Goal: Transaction & Acquisition: Obtain resource

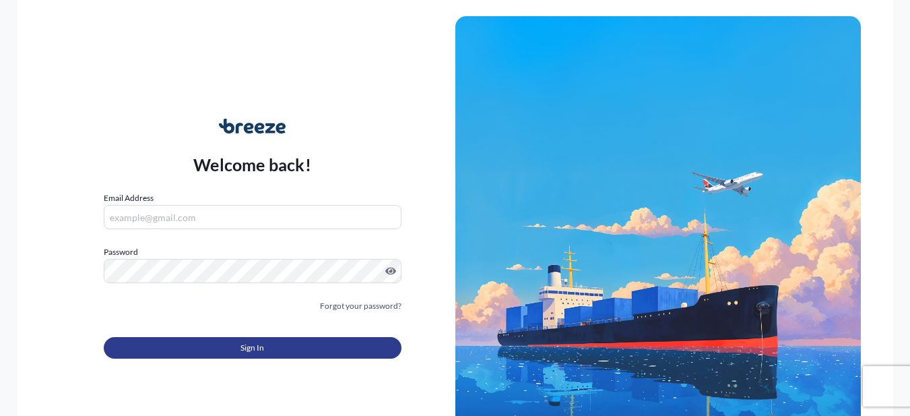
type input "[PERSON_NAME][EMAIL_ADDRESS][PERSON_NAME][DOMAIN_NAME]"
click at [249, 354] on span "Sign In" at bounding box center [252, 347] width 24 height 13
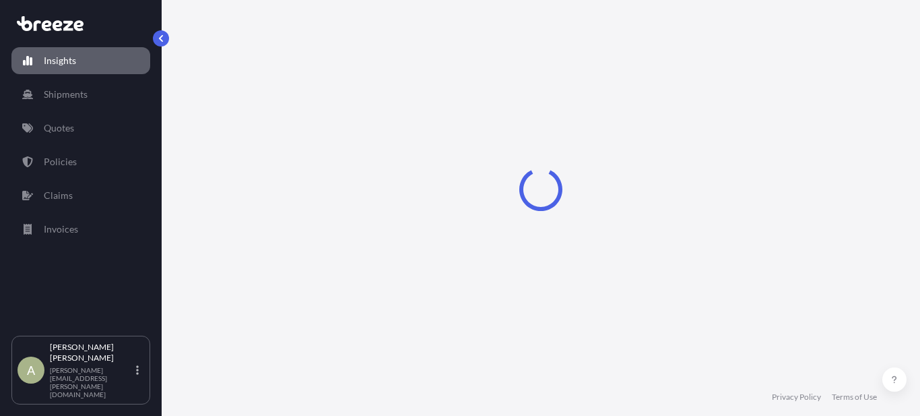
select select "2025"
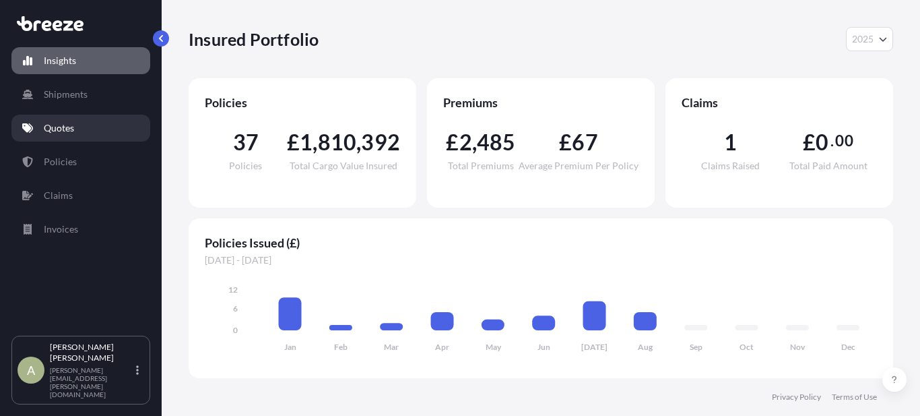
click at [100, 128] on link "Quotes" at bounding box center [80, 128] width 139 height 27
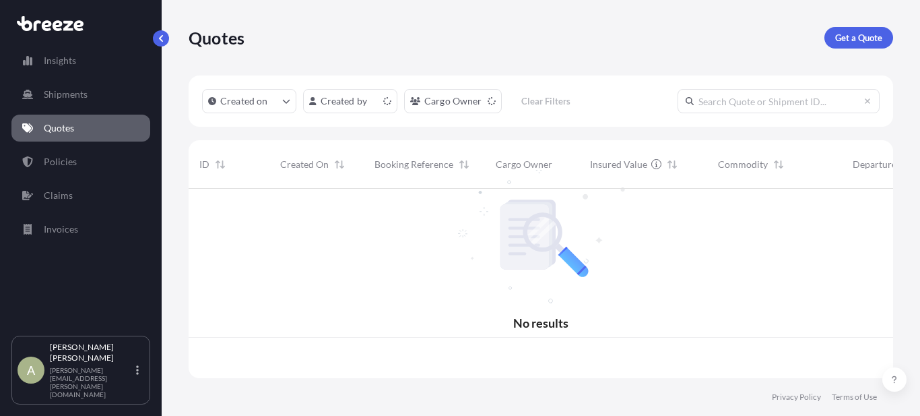
scroll to position [187, 694]
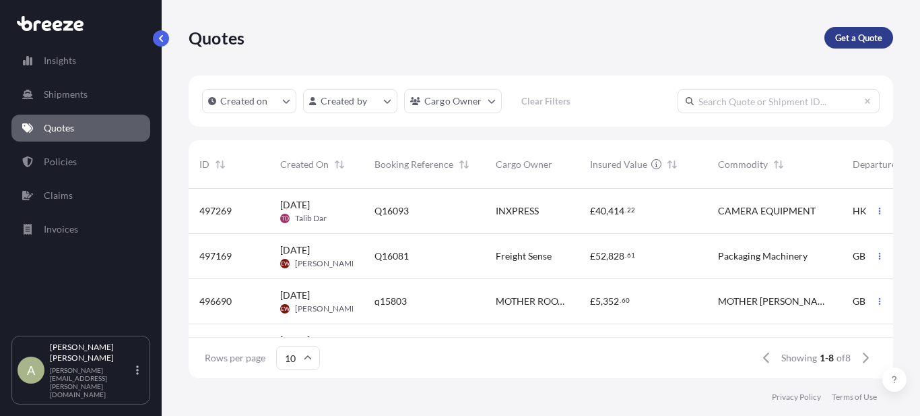
click at [872, 40] on p "Get a Quote" at bounding box center [858, 37] width 47 height 13
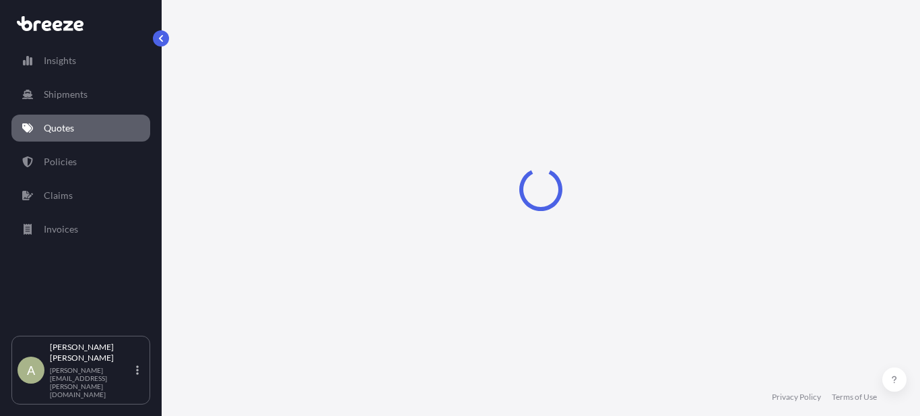
select select "Road"
select select "Sea"
select select "1"
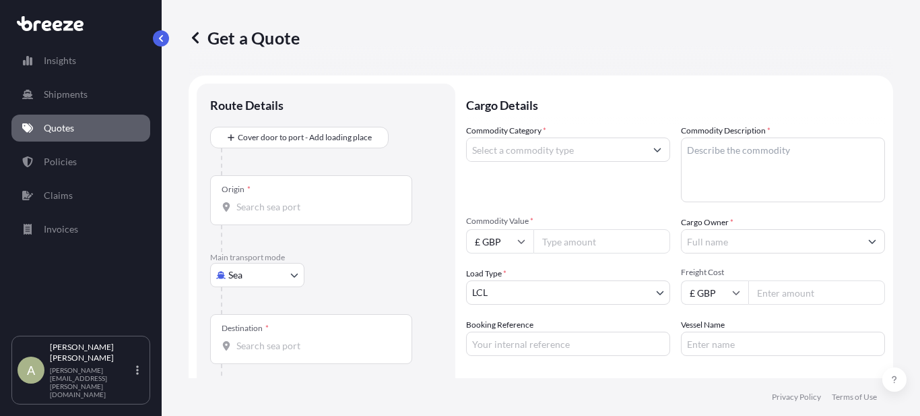
scroll to position [22, 0]
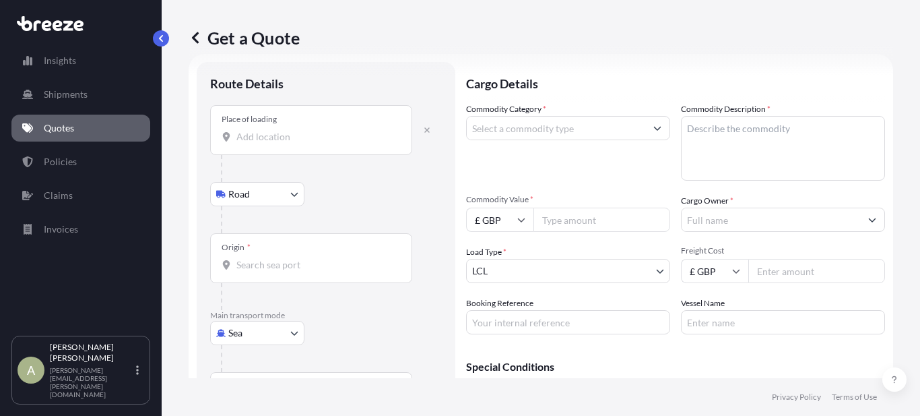
click at [271, 135] on input "Place of loading" at bounding box center [315, 136] width 159 height 13
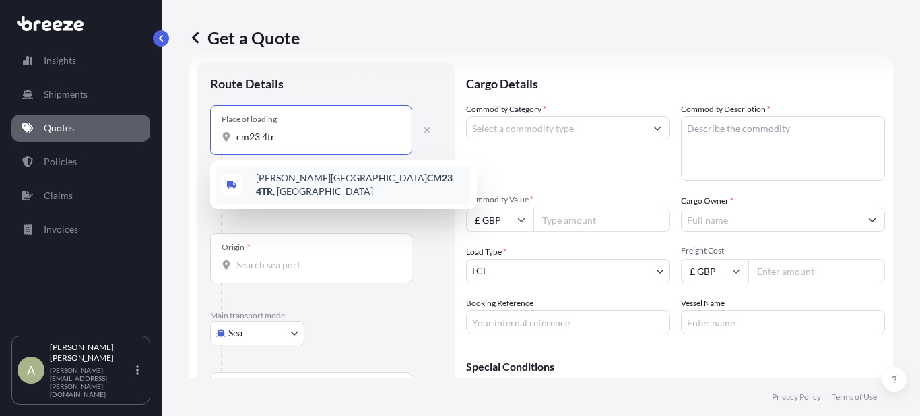
click at [402, 183] on div "[PERSON_NAME] Stortford CM23 4TR , [GEOGRAPHIC_DATA]" at bounding box center [344, 185] width 256 height 38
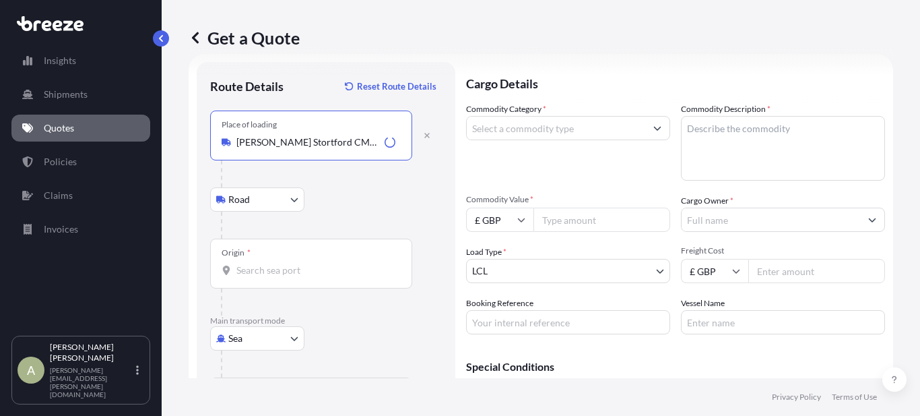
type input "[PERSON_NAME] Stortford CM23 4TR, [GEOGRAPHIC_DATA]"
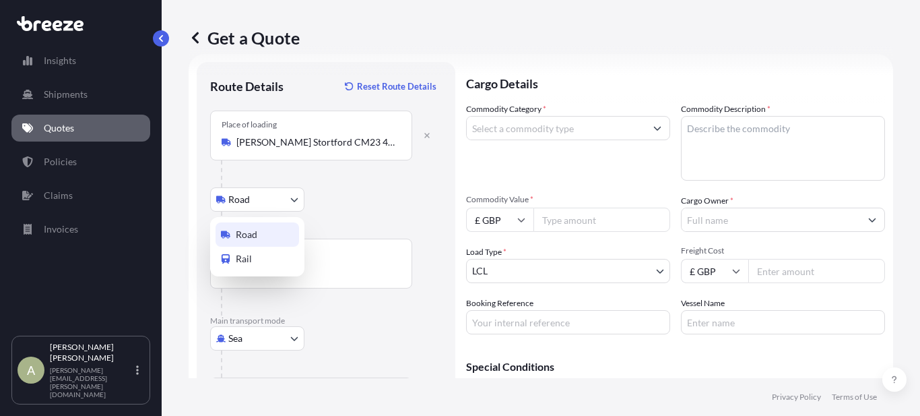
click at [286, 197] on body "5 options available. 0 options available. 5 options available. 1 option availab…" at bounding box center [460, 208] width 920 height 416
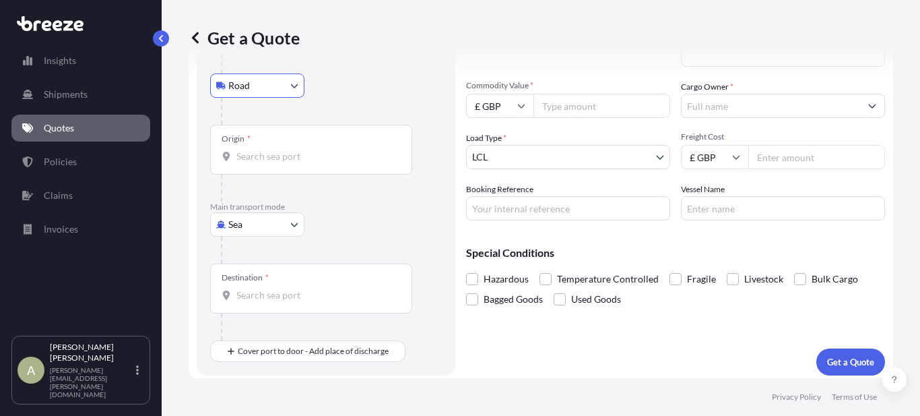
scroll to position [141, 0]
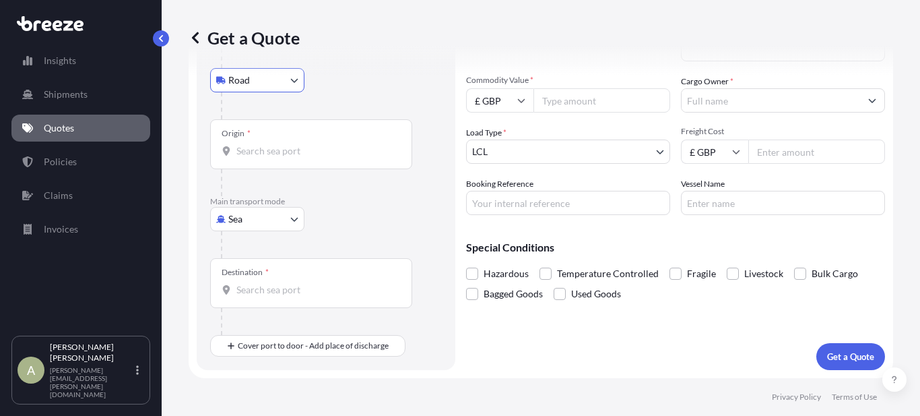
click at [279, 147] on input "Origin *" at bounding box center [315, 150] width 159 height 13
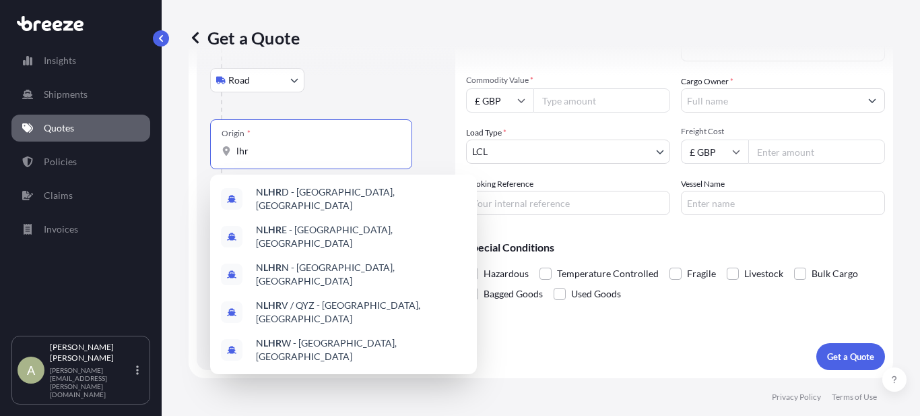
type input "lhr"
drag, startPoint x: 196, startPoint y: 169, endPoint x: 203, endPoint y: 179, distance: 11.6
click at [195, 169] on form "Route Details Reset Route Details Place of loading [PERSON_NAME] Stortford CM23…" at bounding box center [541, 156] width 705 height 443
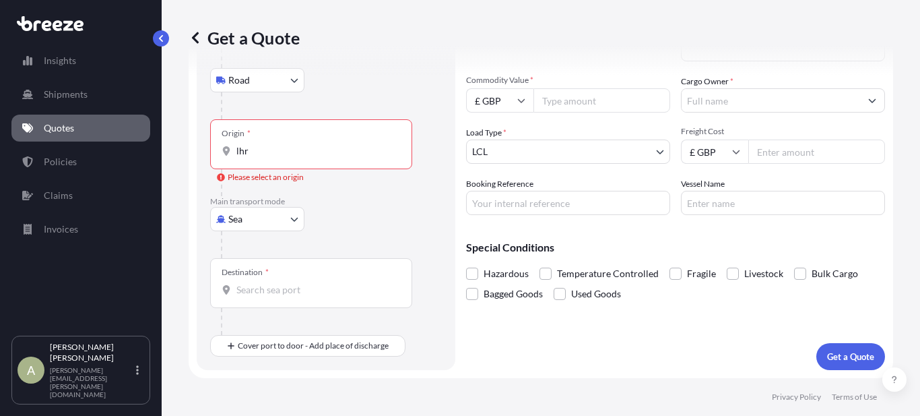
click at [234, 216] on body "0 options available. 5 options available. Insights Shipments Quotes Policies Cl…" at bounding box center [460, 208] width 920 height 416
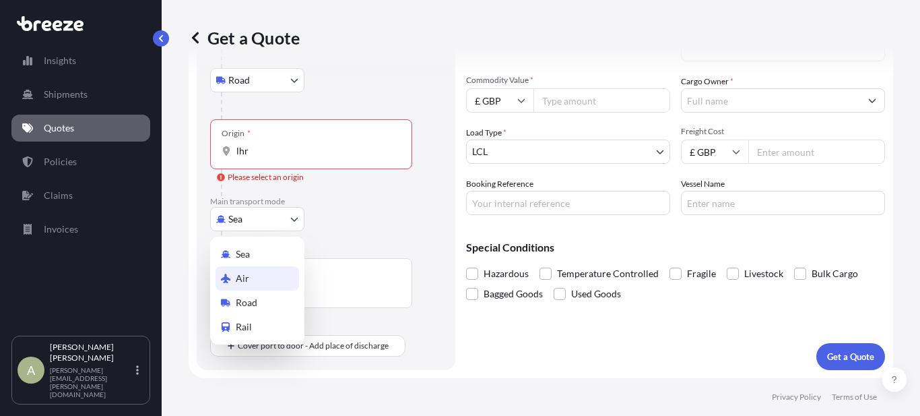
click at [249, 277] on div "Air" at bounding box center [258, 278] width 84 height 24
select select "Air"
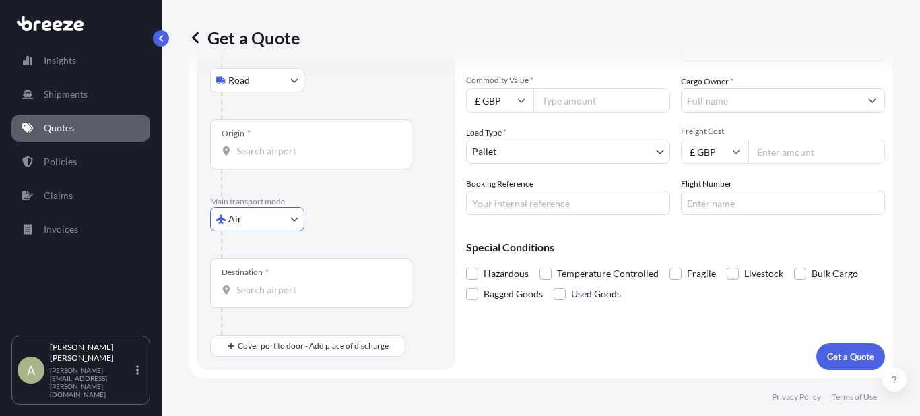
click at [268, 158] on div "Origin *" at bounding box center [311, 144] width 202 height 50
click at [268, 158] on input "Origin *" at bounding box center [315, 150] width 159 height 13
type input "GBLHR - Heathrow Apt/[GEOGRAPHIC_DATA], [GEOGRAPHIC_DATA]"
click at [253, 280] on div "Destination *" at bounding box center [311, 283] width 202 height 50
click at [253, 283] on input "Destination *" at bounding box center [315, 289] width 159 height 13
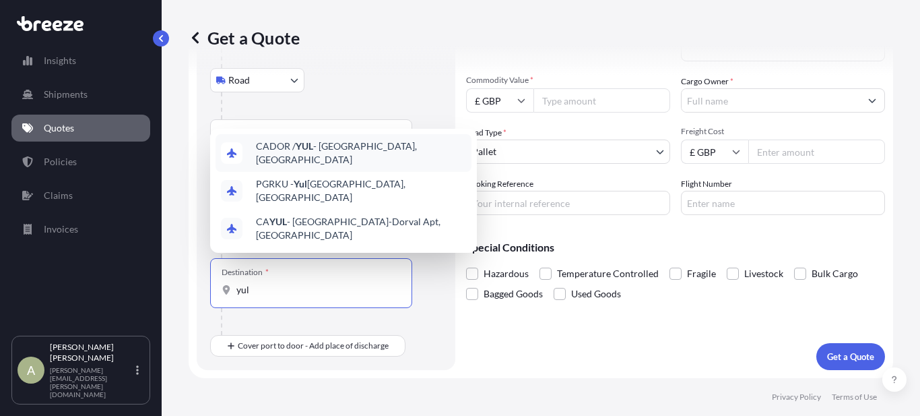
click at [284, 166] on span "CADOR / YUL - Dorval, [GEOGRAPHIC_DATA]" at bounding box center [361, 152] width 210 height 27
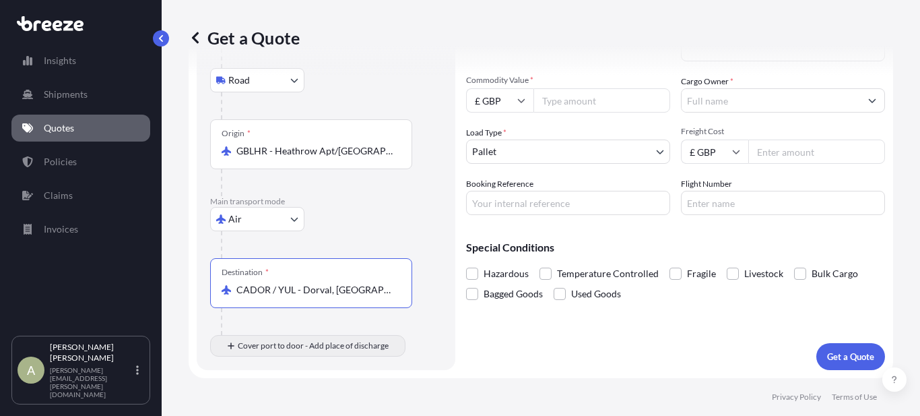
type input "CADOR / YUL - Dorval, [GEOGRAPHIC_DATA]"
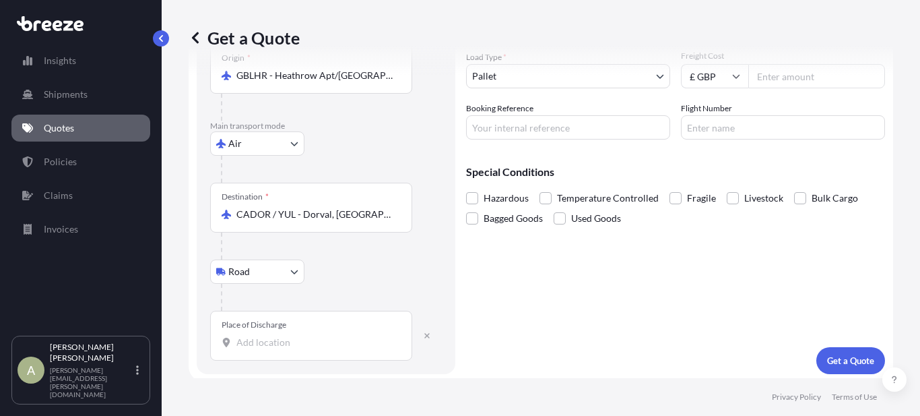
scroll to position [220, 0]
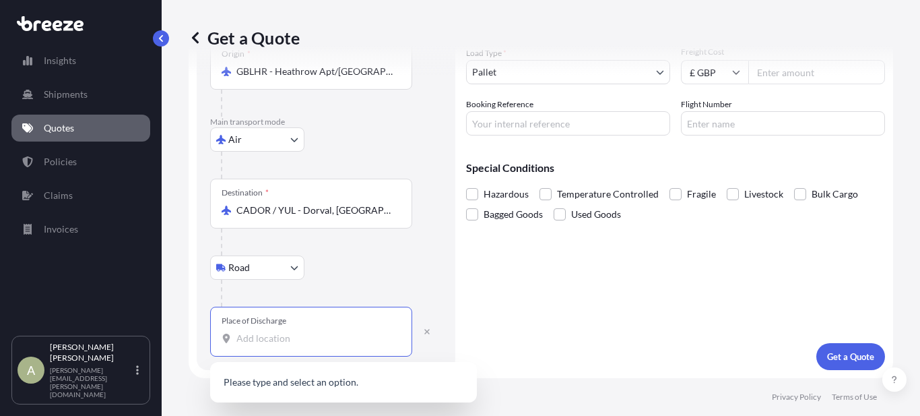
click at [271, 344] on input "Place of Discharge" at bounding box center [315, 337] width 159 height 13
paste input "[GEOGRAPHIC_DATA]."
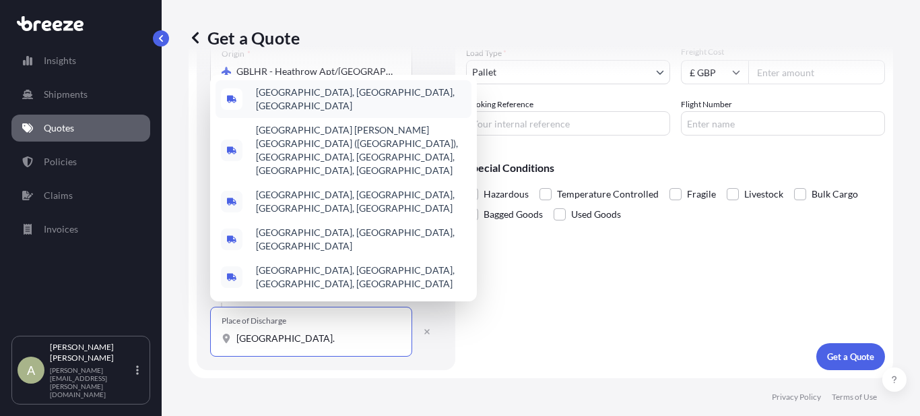
click at [350, 118] on div "[GEOGRAPHIC_DATA], [GEOGRAPHIC_DATA], [GEOGRAPHIC_DATA]" at bounding box center [344, 99] width 256 height 38
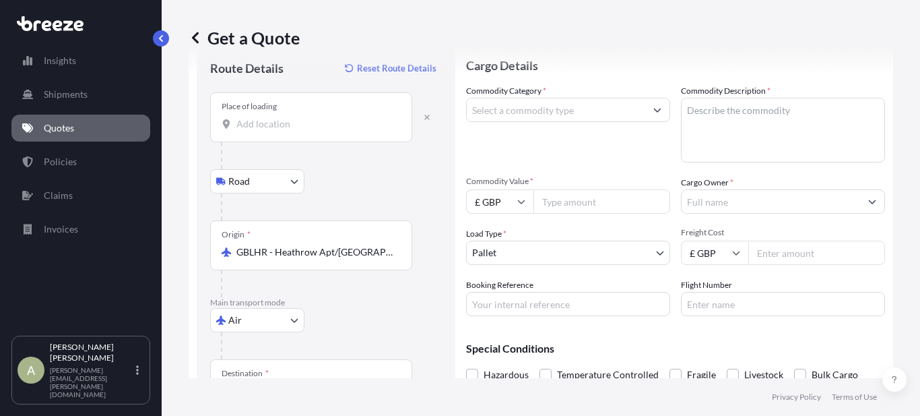
scroll to position [18, 0]
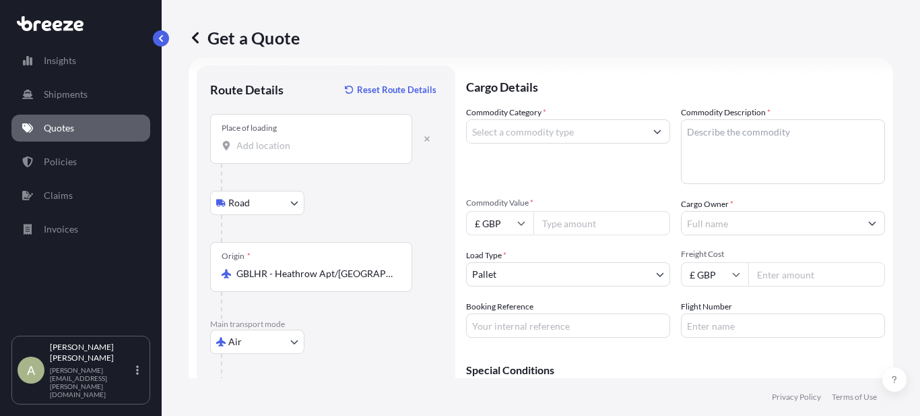
type input "[GEOGRAPHIC_DATA], [GEOGRAPHIC_DATA], [GEOGRAPHIC_DATA]"
click at [589, 137] on input "Commodity Category *" at bounding box center [556, 131] width 179 height 24
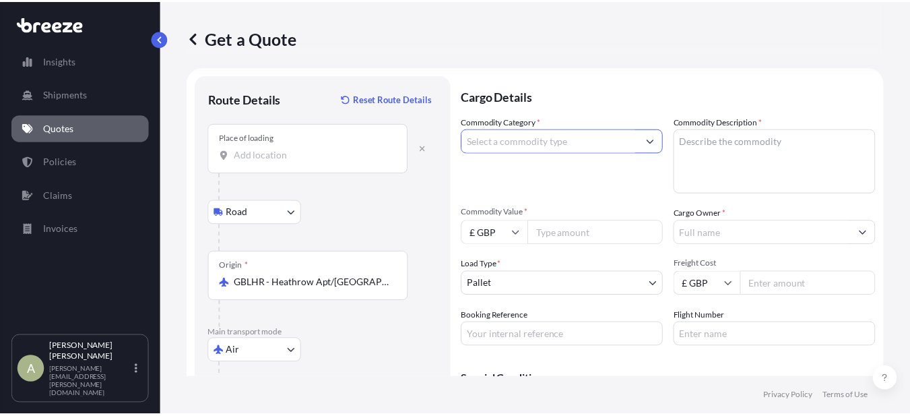
scroll to position [0, 0]
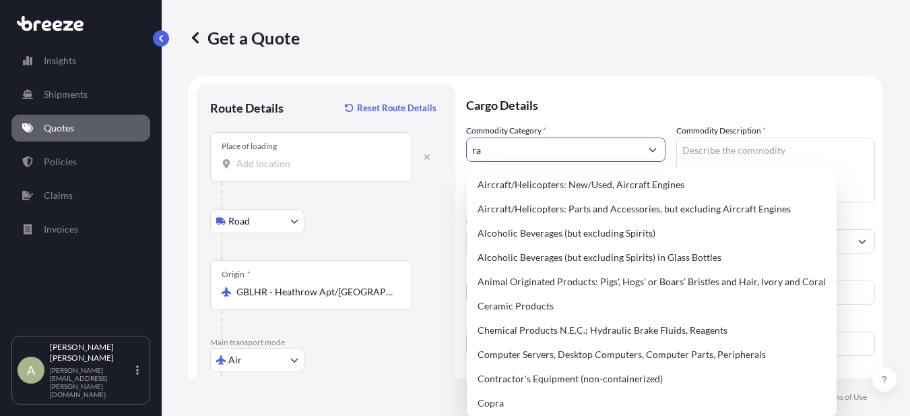
type input "r"
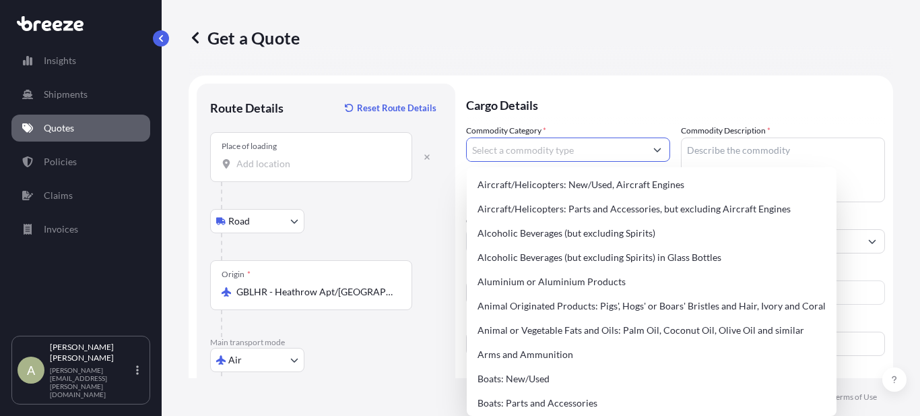
click at [587, 148] on input "Commodity Category *" at bounding box center [556, 149] width 179 height 24
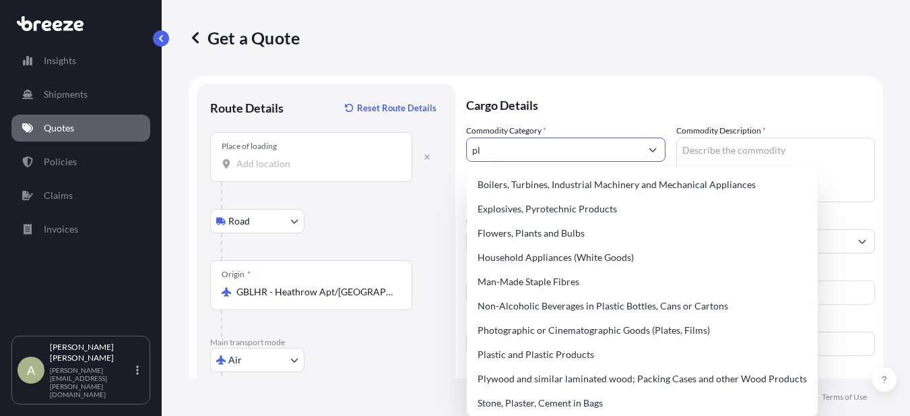
type input "p"
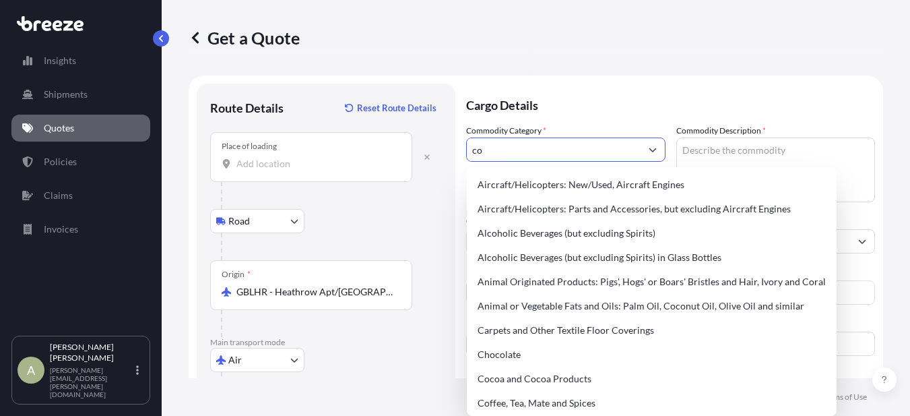
type input "c"
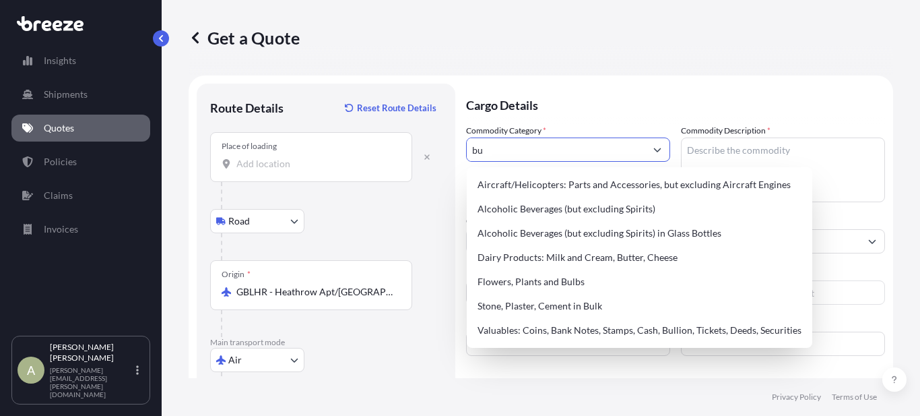
type input "b"
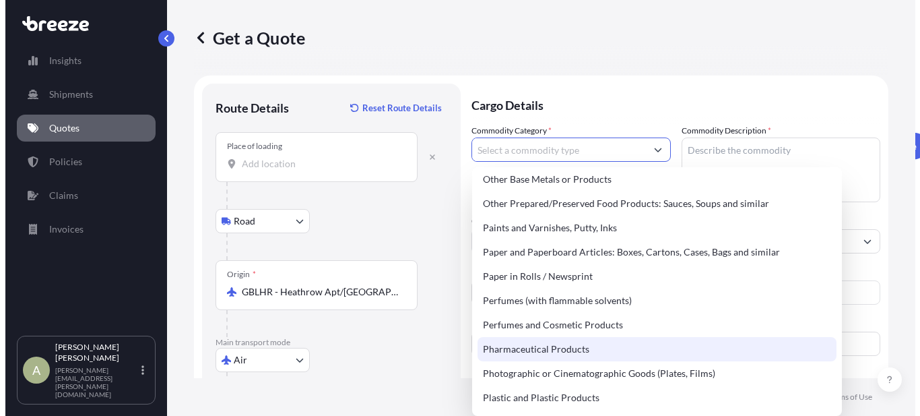
scroll to position [2261, 0]
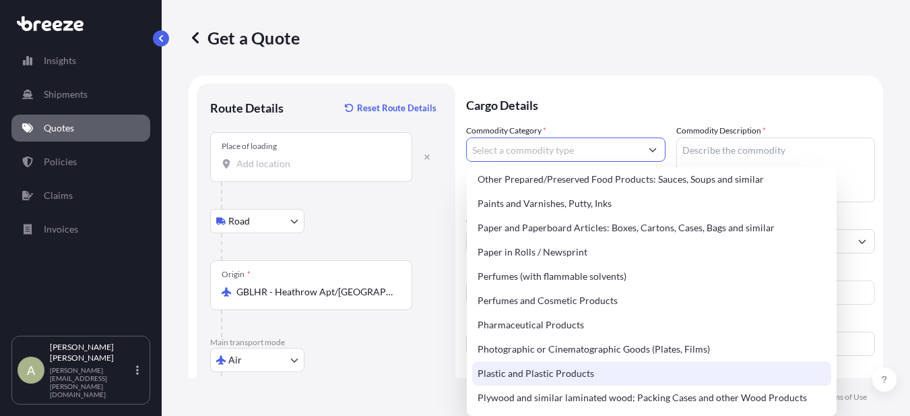
click at [676, 371] on div "Plastic and Plastic Products" at bounding box center [651, 373] width 359 height 24
type input "Plastic and Plastic Products"
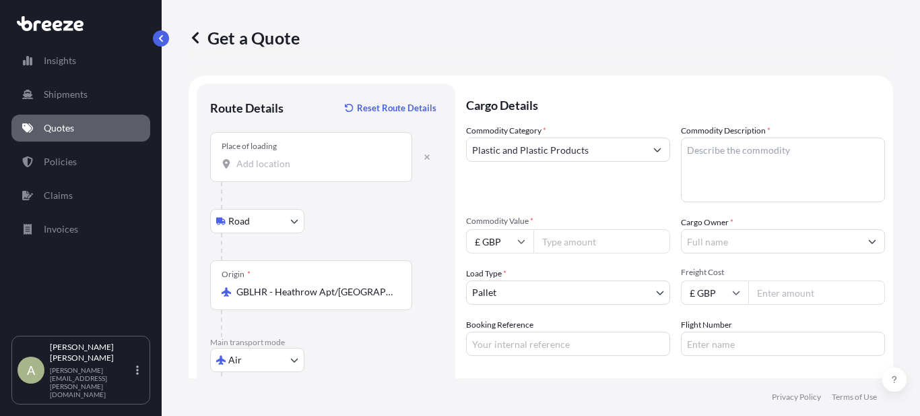
click at [760, 157] on textarea "Commodity Description *" at bounding box center [783, 169] width 204 height 65
paste textarea "PLASTIC BUILDING FITTINGS"
type textarea "PLASTIC BUILDING FITTINGS"
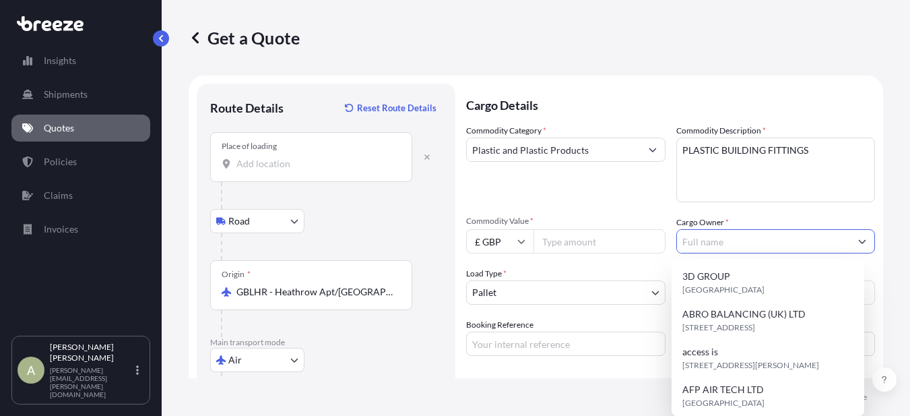
click at [695, 240] on input "Cargo Owner *" at bounding box center [764, 241] width 174 height 24
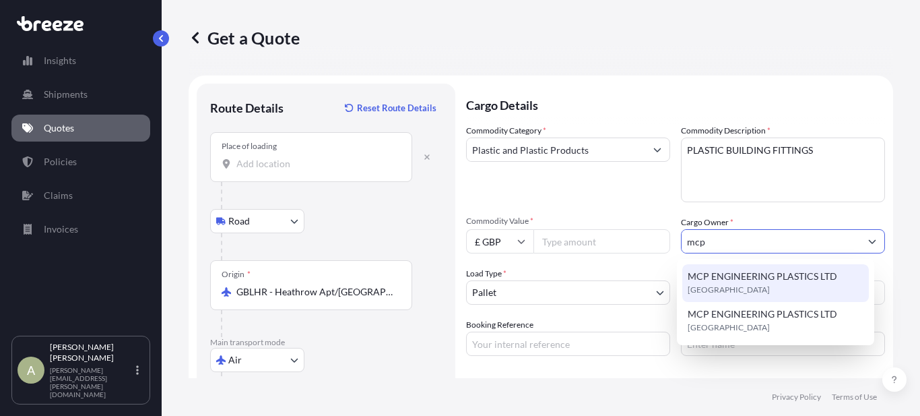
click at [744, 282] on span "MCP ENGINEERING PLASTICS LTD" at bounding box center [763, 275] width 150 height 13
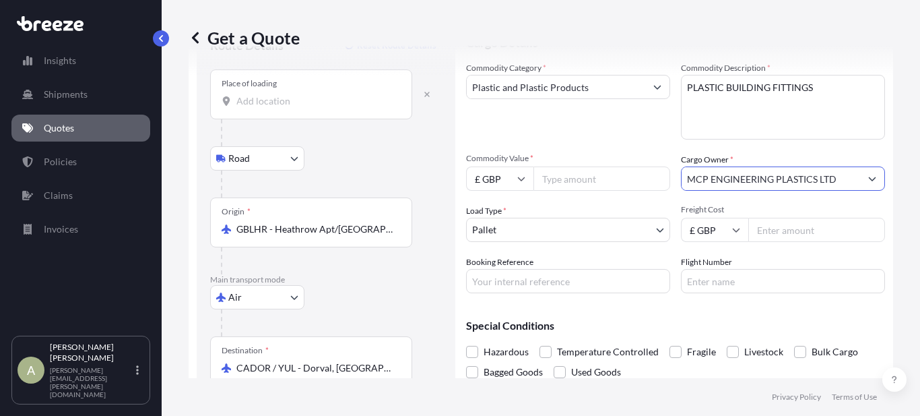
scroll to position [135, 0]
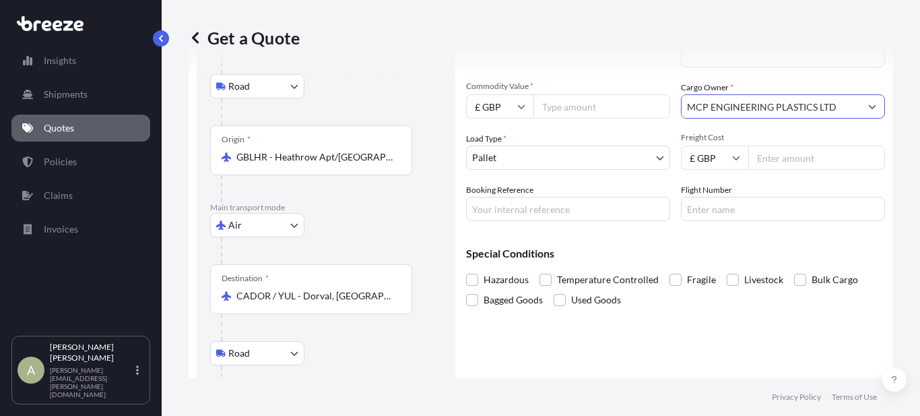
type input "MCP ENGINEERING PLASTICS LTD"
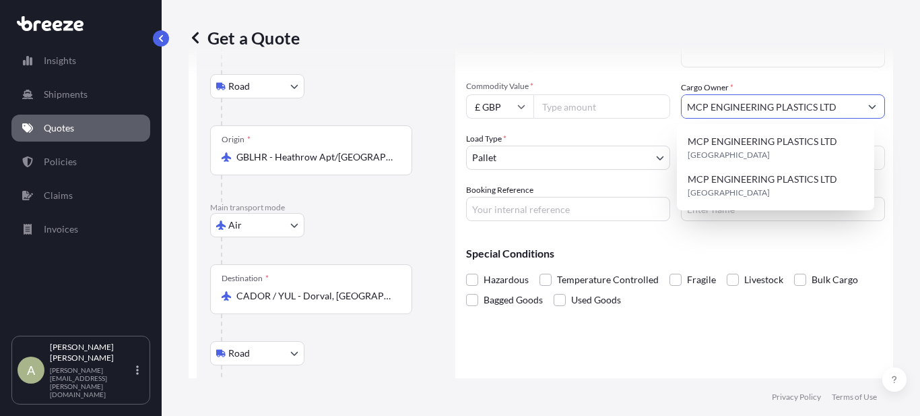
click at [580, 104] on input "Commodity Value *" at bounding box center [602, 106] width 137 height 24
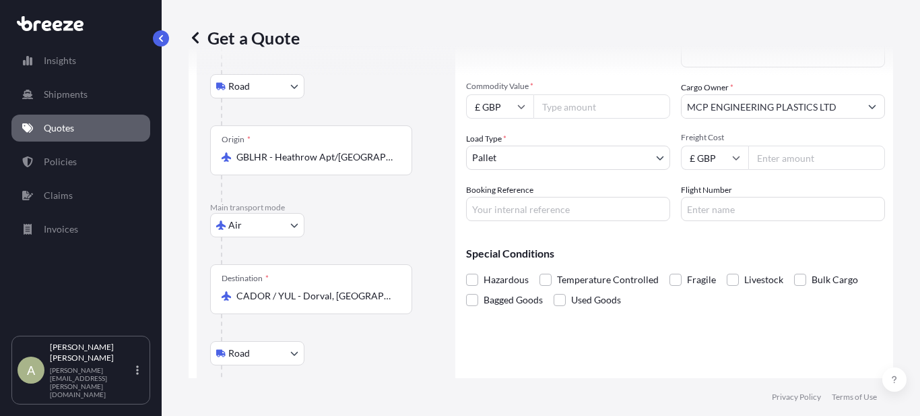
paste input "18000.00"
type input "18000.00"
click at [522, 206] on input "Booking Reference" at bounding box center [568, 209] width 204 height 24
type input "Q16177"
click at [710, 212] on input "Flight Number" at bounding box center [783, 209] width 204 height 24
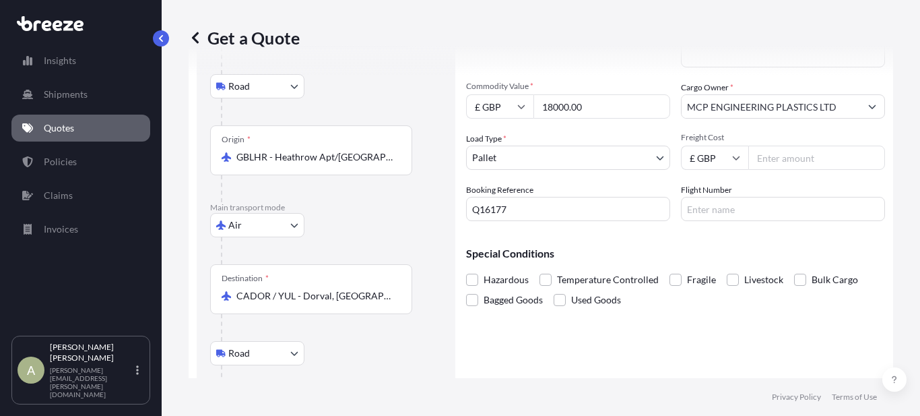
click at [614, 234] on div "Special Conditions Hazardous Temperature Controlled Fragile Livestock Bulk Carg…" at bounding box center [675, 271] width 419 height 78
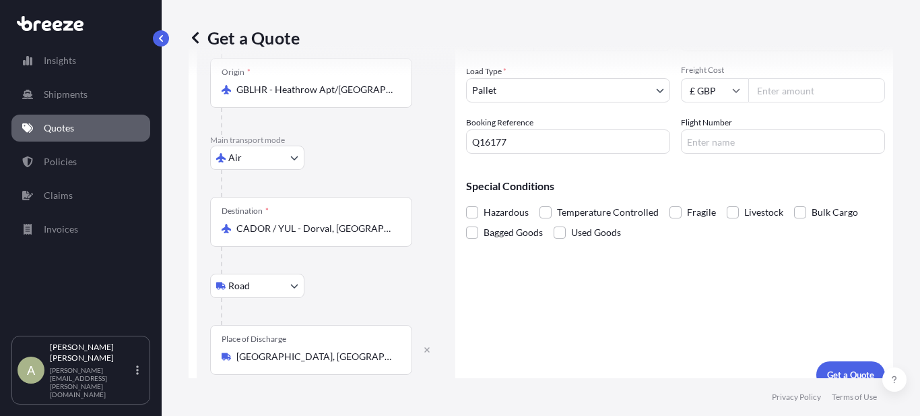
scroll to position [220, 0]
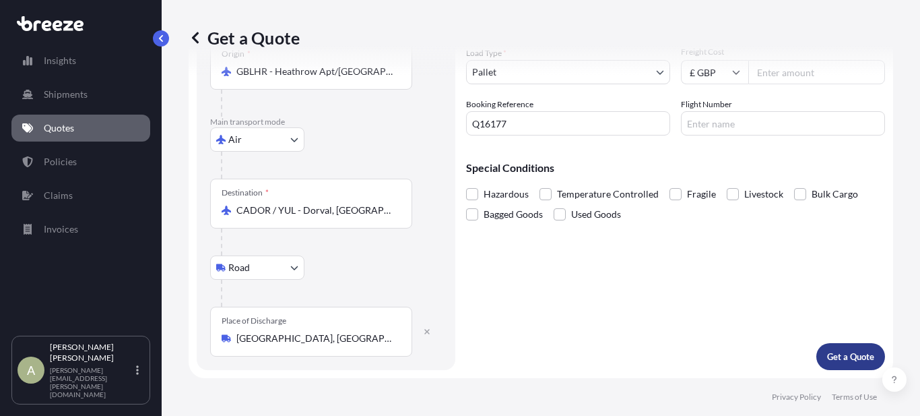
click at [858, 354] on p "Get a Quote" at bounding box center [850, 356] width 47 height 13
click at [838, 353] on p "Get a Quote" at bounding box center [850, 356] width 47 height 13
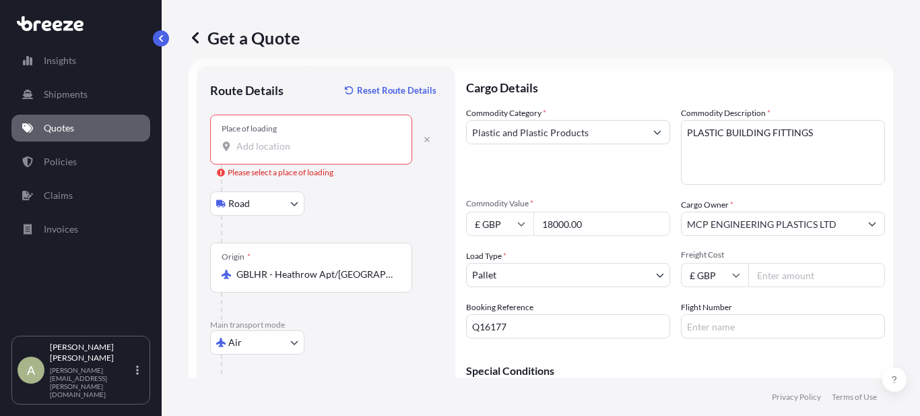
scroll to position [0, 0]
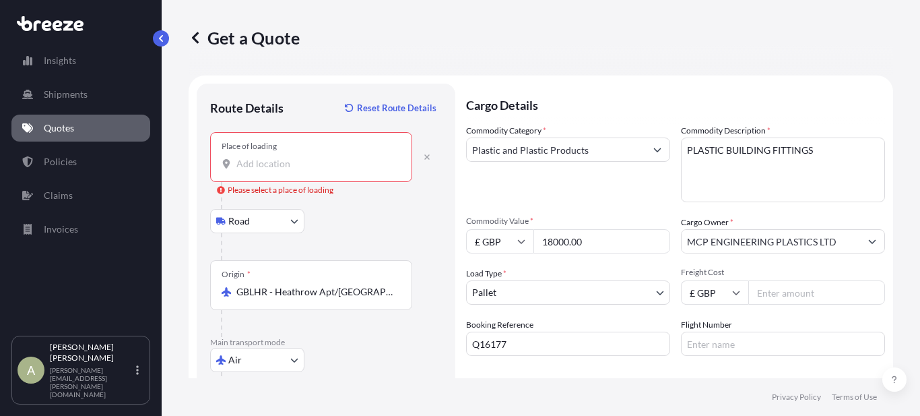
click at [302, 164] on input "Place of loading Please select a place of loading" at bounding box center [315, 163] width 159 height 13
click at [366, 161] on input "Place of loading" at bounding box center [315, 163] width 159 height 13
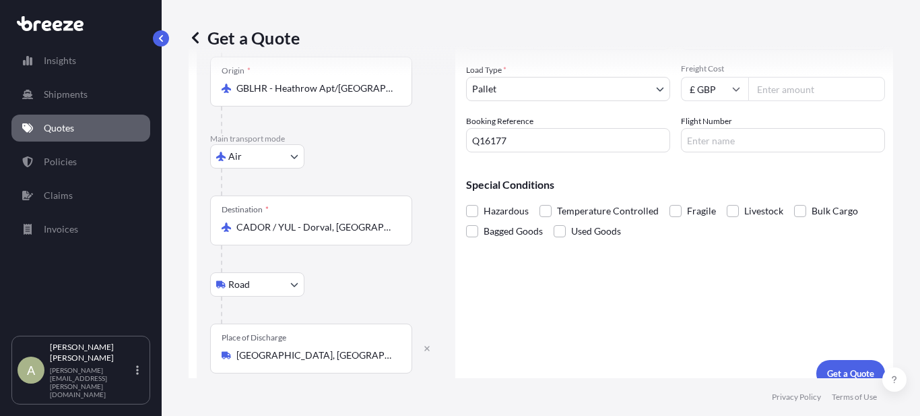
scroll to position [220, 0]
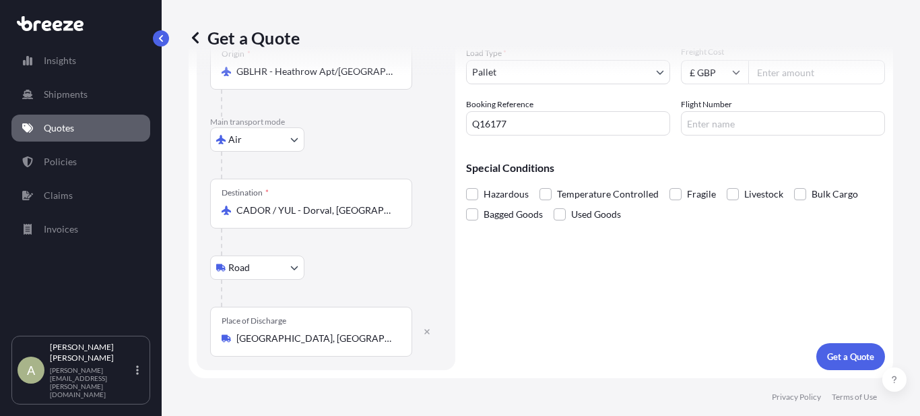
type input "[PERSON_NAME] Stortford CM23 4TR, [GEOGRAPHIC_DATA]"
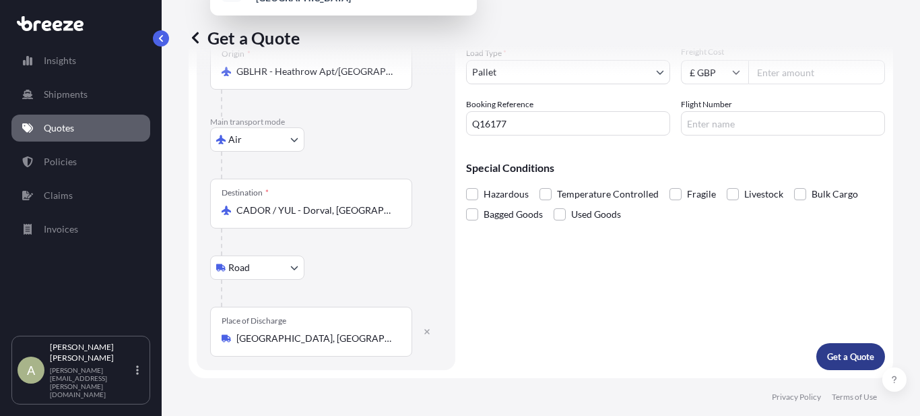
click at [831, 348] on button "Get a Quote" at bounding box center [850, 356] width 69 height 27
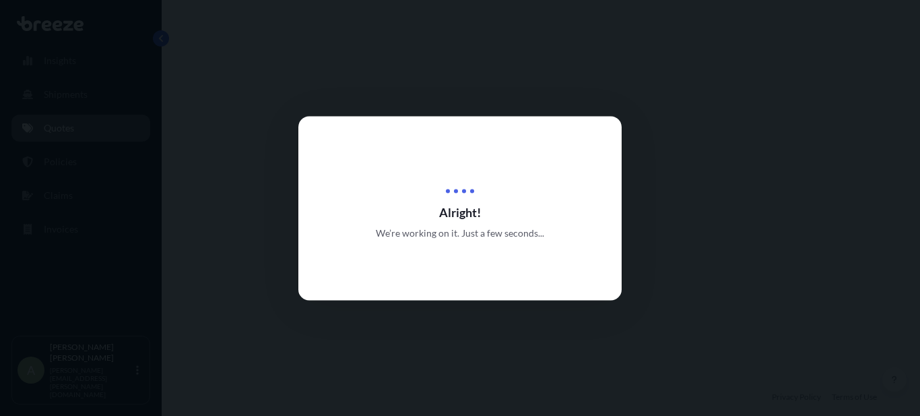
select select "Road"
select select "Air"
select select "Road"
select select "1"
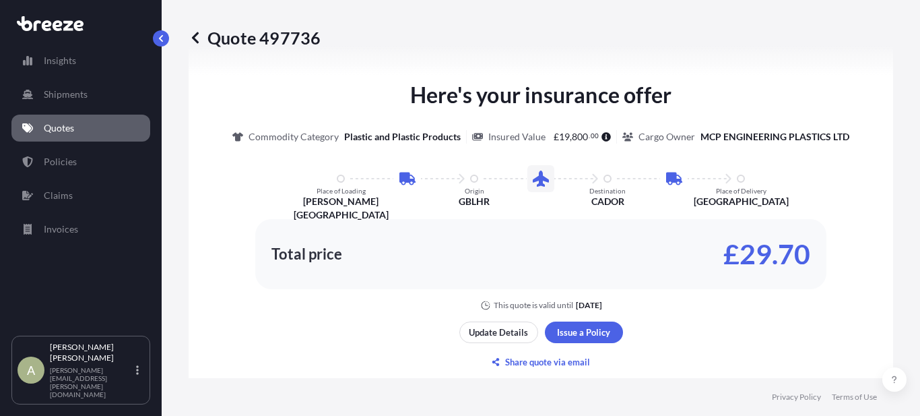
scroll to position [808, 0]
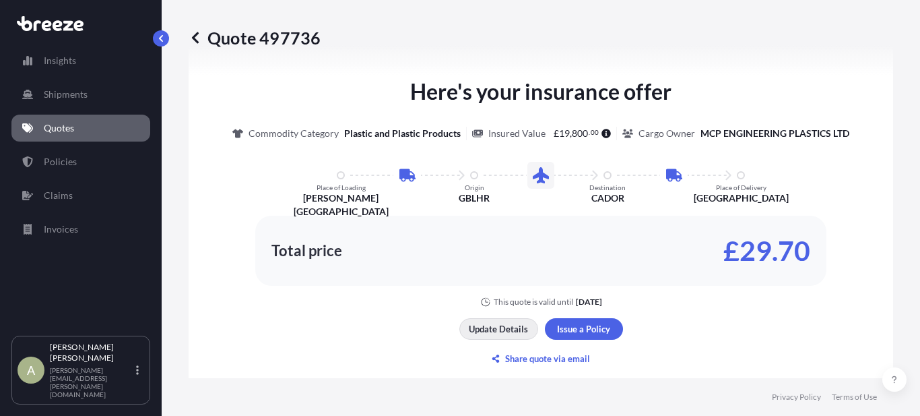
click at [506, 327] on p "Update Details" at bounding box center [498, 328] width 59 height 13
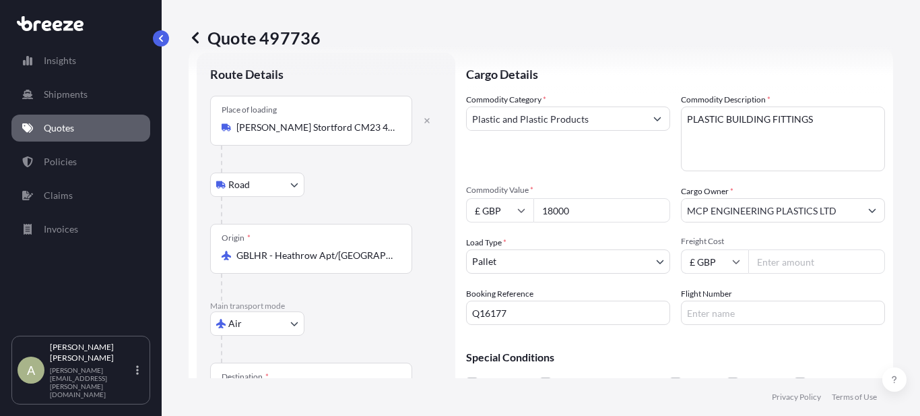
scroll to position [22, 0]
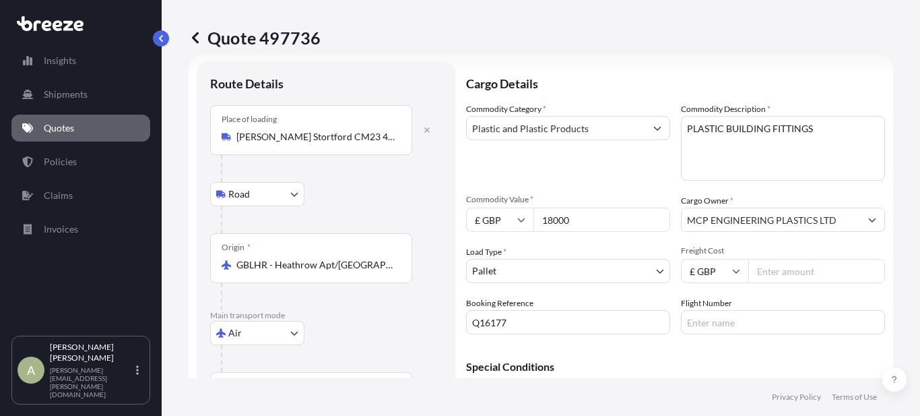
click at [806, 280] on input "Freight Cost" at bounding box center [816, 271] width 137 height 24
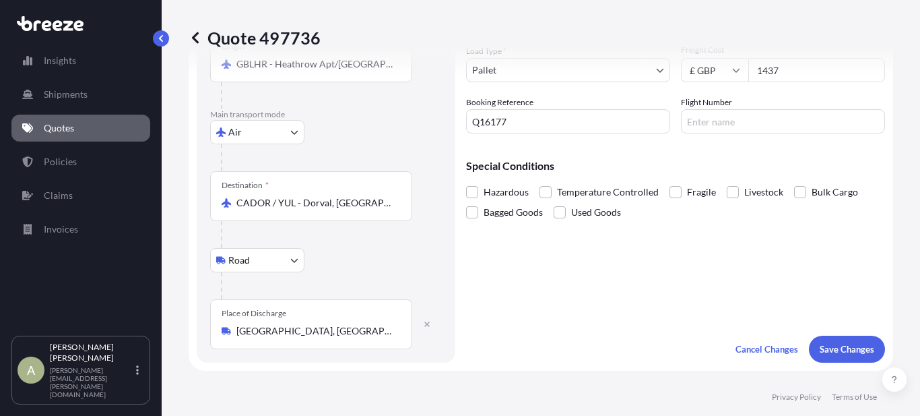
scroll to position [358, 0]
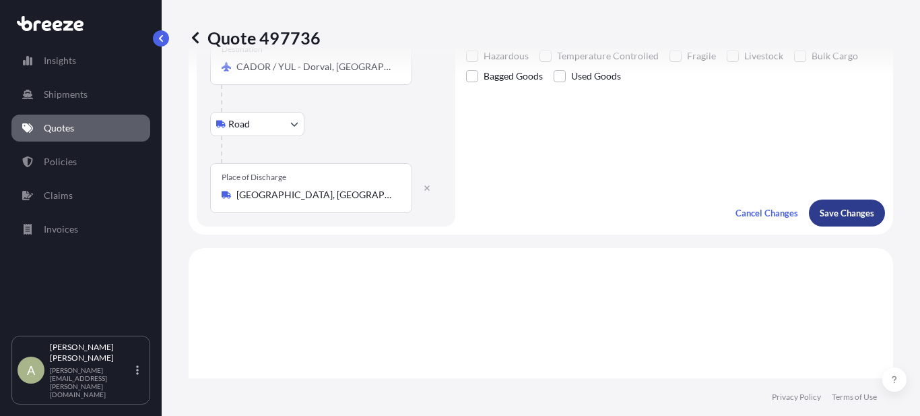
type input "1437"
click at [812, 222] on button "Save Changes" at bounding box center [847, 212] width 76 height 27
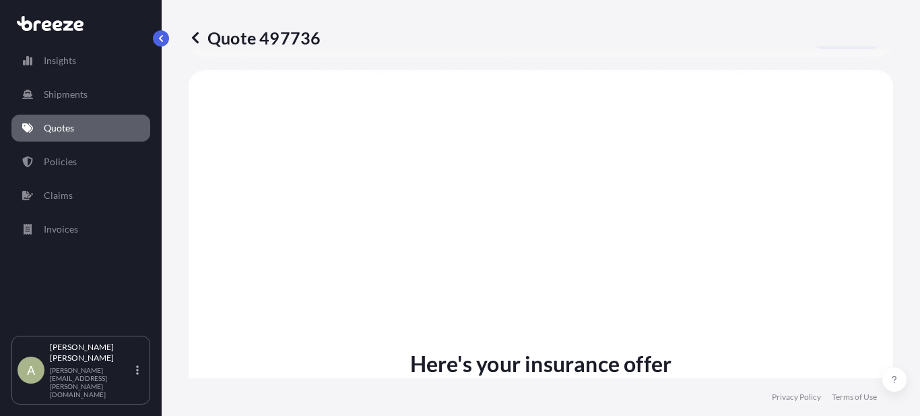
scroll to position [539, 0]
select select "Road"
select select "Air"
select select "Road"
select select "1"
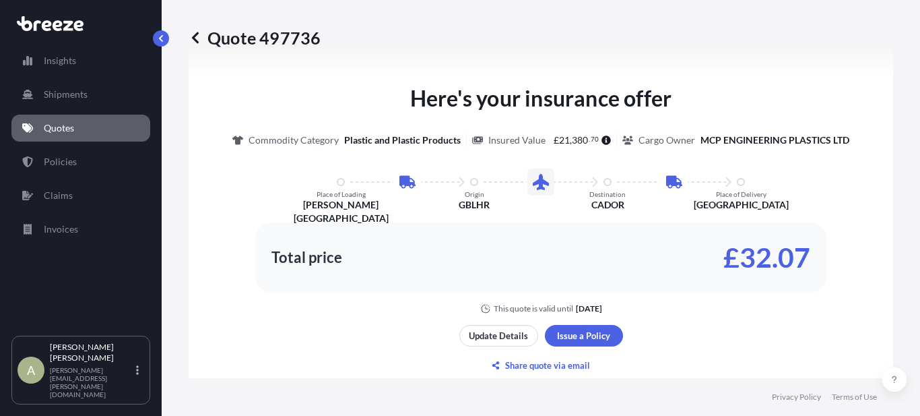
scroll to position [808, 0]
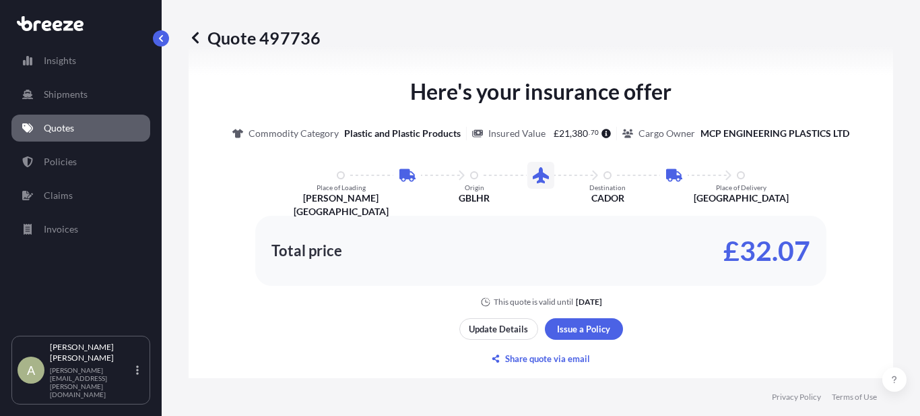
click at [562, 41] on div "Quote 497736" at bounding box center [541, 38] width 705 height 22
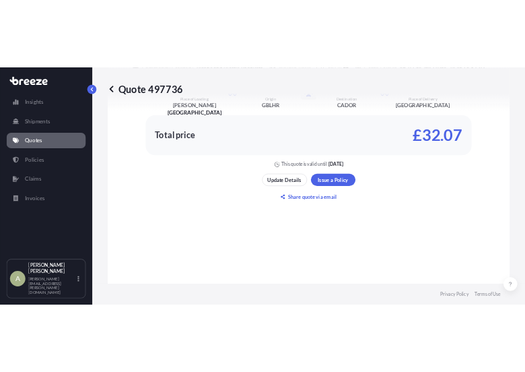
scroll to position [943, 0]
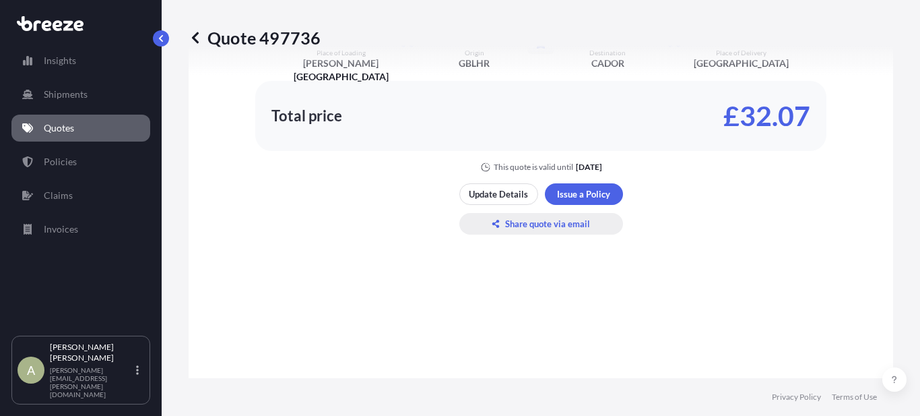
click at [521, 222] on p "Share quote via email" at bounding box center [547, 223] width 85 height 13
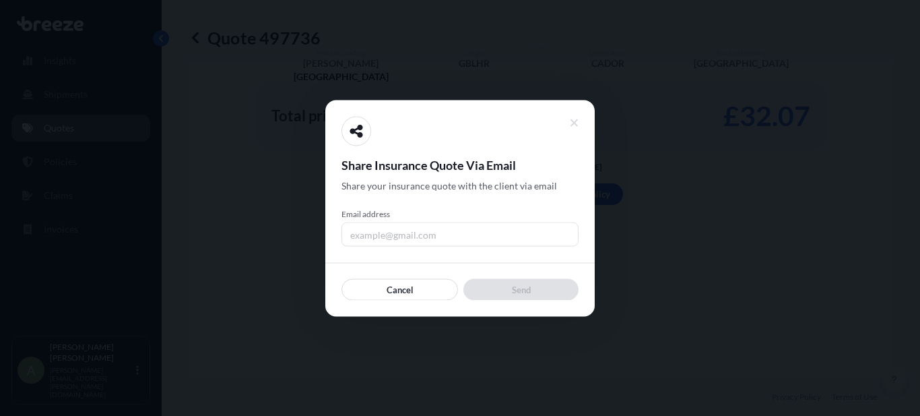
click at [428, 226] on input "Email address" at bounding box center [460, 234] width 237 height 24
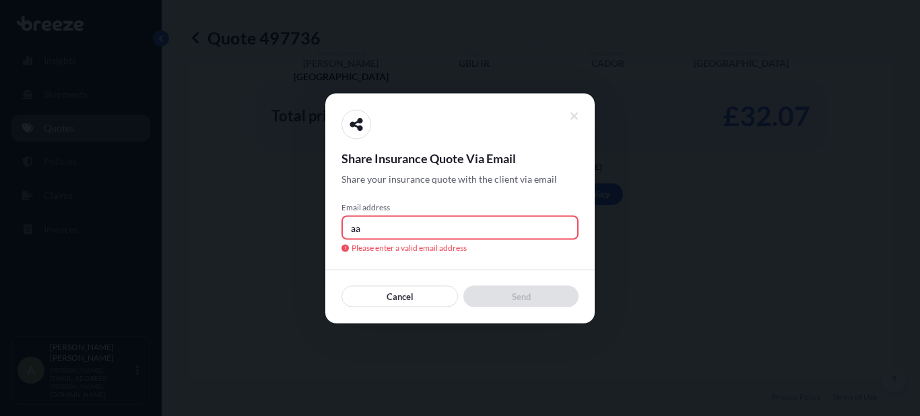
type input "[PERSON_NAME][EMAIL_ADDRESS][PERSON_NAME][DOMAIN_NAME]"
